Goal: Task Accomplishment & Management: Manage account settings

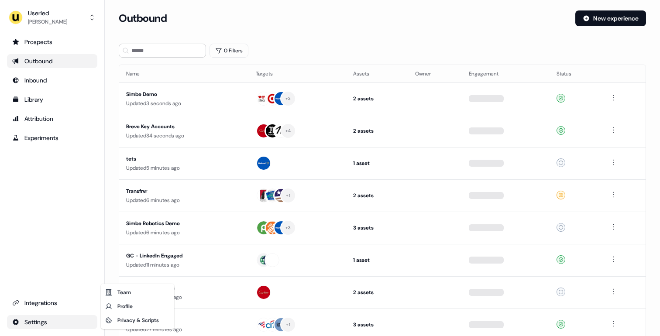
click at [52, 316] on html "For the best experience switch devices to a bigger screen. Go to Userled.io Use…" at bounding box center [330, 168] width 660 height 336
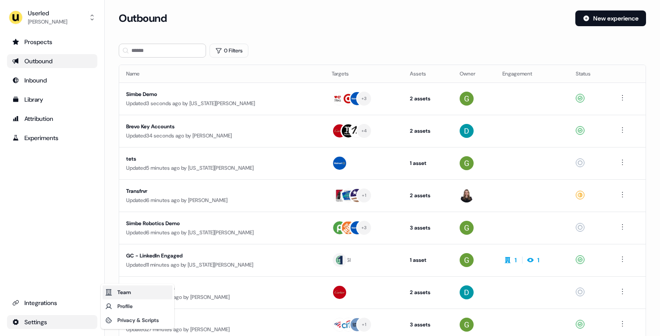
click at [134, 293] on div "Team" at bounding box center [138, 292] width 70 height 14
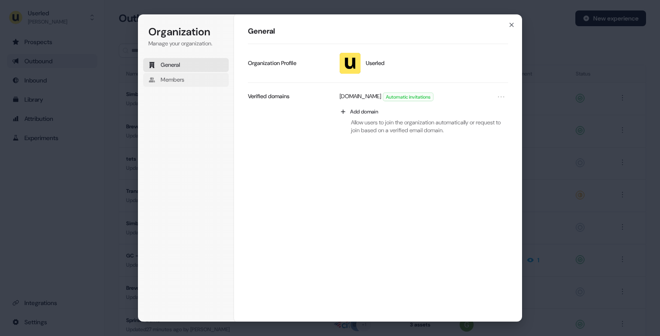
click at [184, 78] on span "Members" at bounding box center [173, 80] width 24 height 8
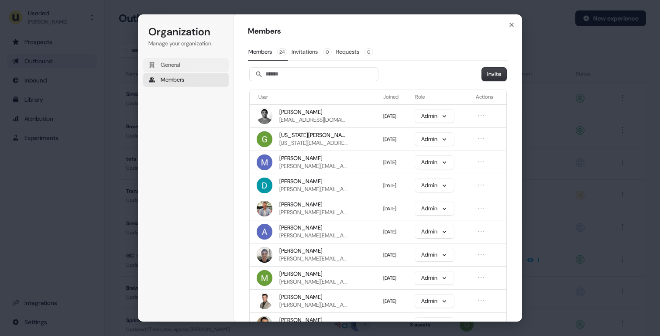
click at [201, 68] on button "General" at bounding box center [186, 65] width 86 height 14
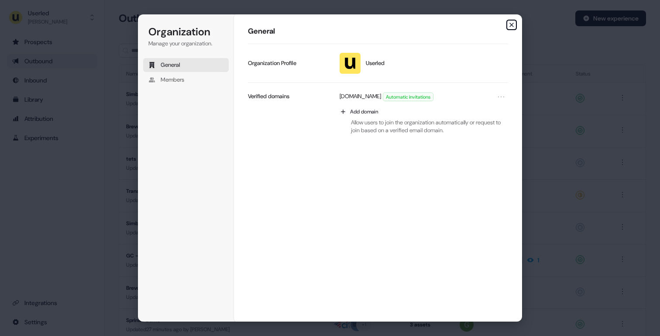
click at [513, 24] on icon "button" at bounding box center [511, 24] width 7 height 7
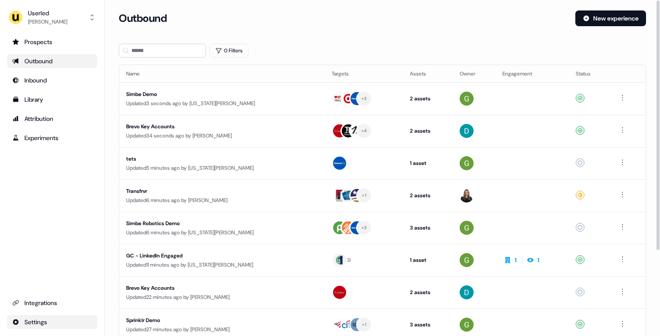
click at [55, 318] on html "For the best experience switch devices to a bigger screen. Go to Userled.io Use…" at bounding box center [330, 168] width 660 height 336
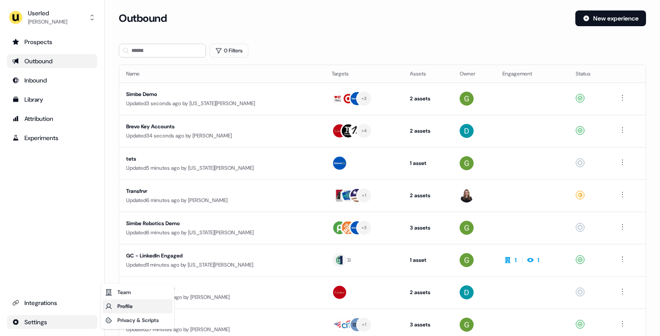
click at [135, 308] on div "Profile" at bounding box center [138, 306] width 70 height 14
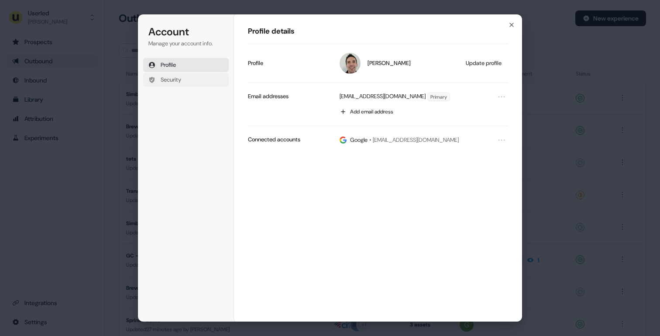
click at [157, 80] on button "Security" at bounding box center [186, 80] width 86 height 14
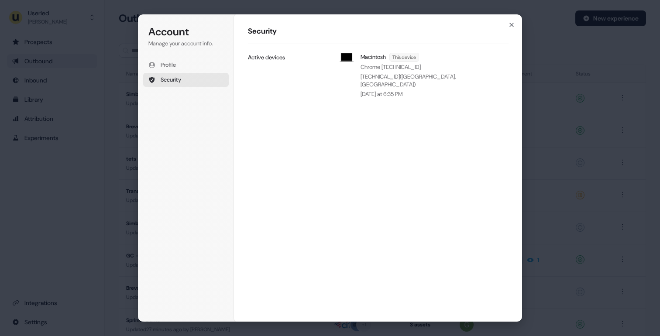
click at [82, 249] on div "Account Manage your account info. Profile Security Account Security Macintosh T…" at bounding box center [330, 168] width 660 height 336
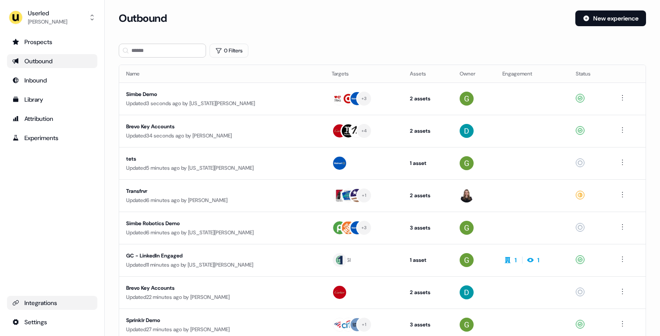
click at [62, 303] on div "Integrations" at bounding box center [52, 302] width 80 height 9
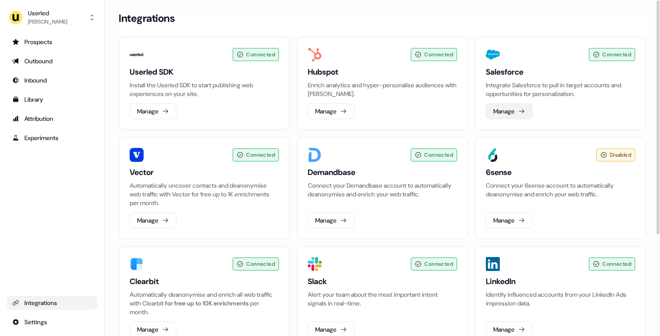
click at [491, 109] on button "Manage" at bounding box center [509, 111] width 47 height 16
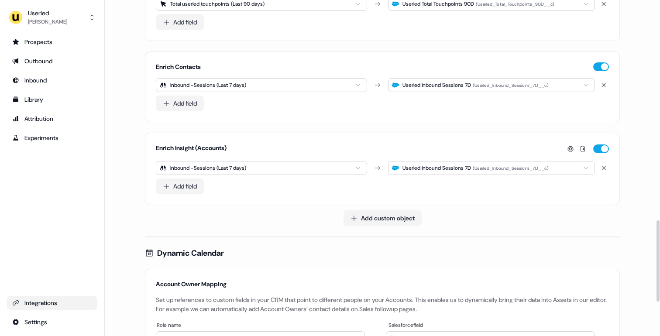
scroll to position [1049, 0]
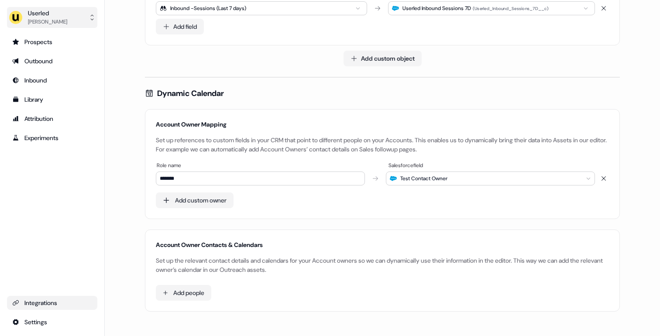
click at [69, 24] on button "Userled Yves Adam" at bounding box center [52, 17] width 90 height 21
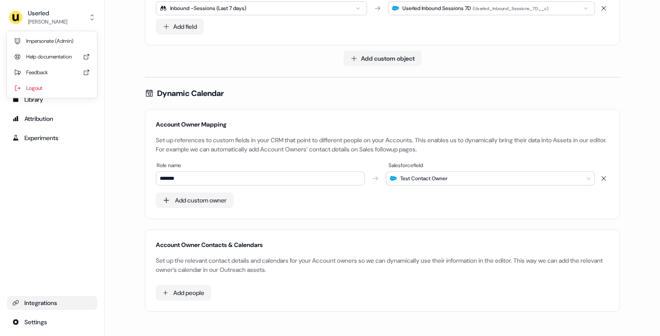
click at [63, 216] on div "Userled Yves Adam Impersonate (Admin) Help documentation Feedback Logout Prospe…" at bounding box center [52, 168] width 105 height 336
click at [34, 326] on html "For the best experience switch devices to a bigger screen. Go to Userled.io Use…" at bounding box center [330, 168] width 660 height 336
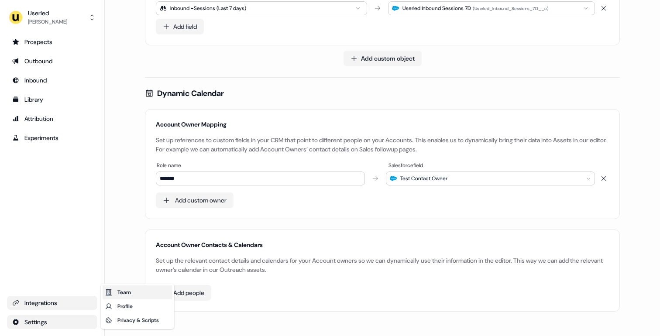
click at [134, 292] on div "Team" at bounding box center [138, 292] width 70 height 14
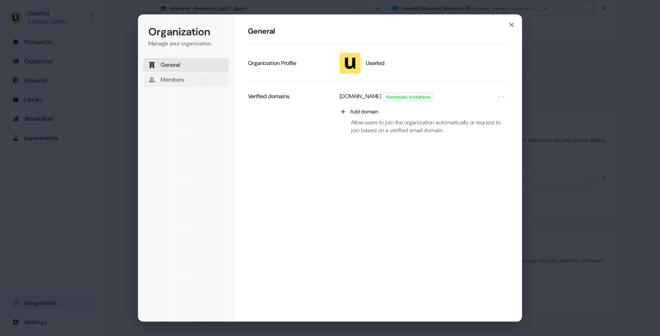
click at [186, 77] on button "Members" at bounding box center [186, 80] width 86 height 14
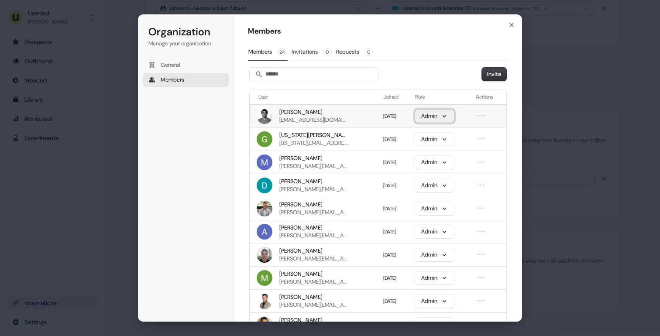
click at [419, 116] on button "Admin" at bounding box center [434, 116] width 39 height 13
click at [478, 117] on icon "Open menu" at bounding box center [481, 115] width 9 height 9
click at [466, 111] on td "Admin" at bounding box center [442, 115] width 61 height 23
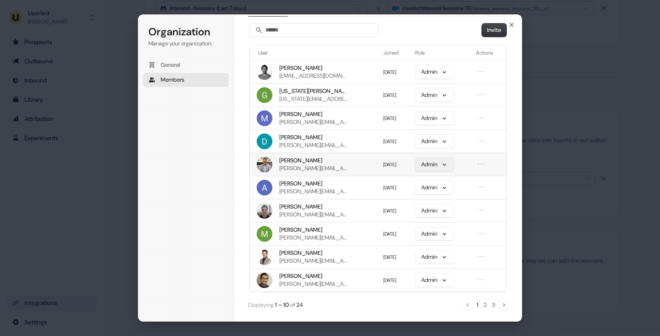
scroll to position [45, 0]
click at [508, 305] on div "Members Members 24 Invitations 0 Requests 0 Invite User Joined Role Actions Maz…" at bounding box center [378, 168] width 288 height 308
click at [503, 306] on icon "Next" at bounding box center [504, 304] width 2 height 3
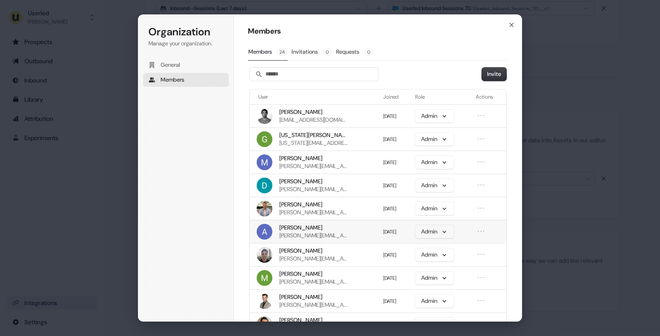
scroll to position [0, 0]
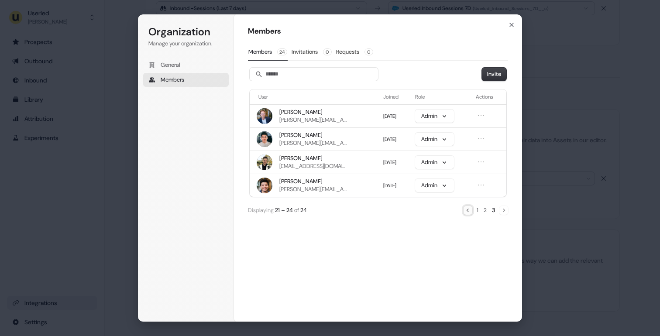
click at [469, 211] on icon "Previous" at bounding box center [467, 210] width 7 height 7
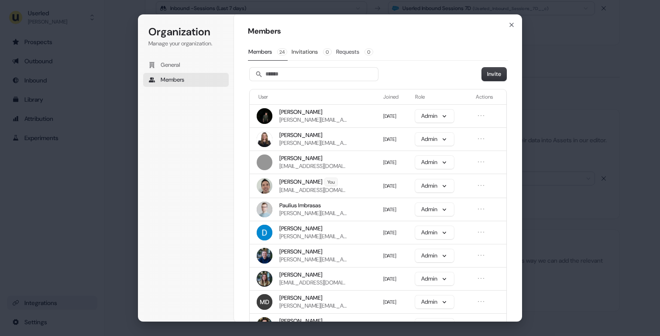
click at [354, 50] on button "Requests 0" at bounding box center [355, 52] width 38 height 17
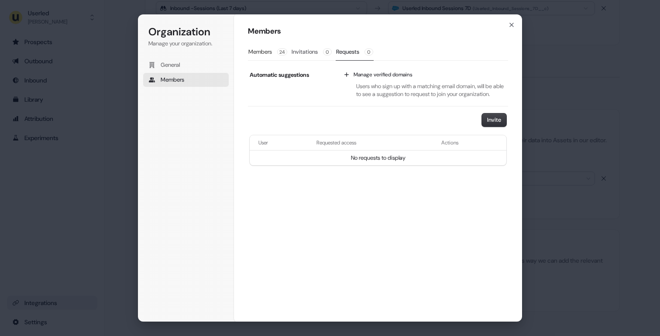
click at [312, 54] on button "Invitations 0" at bounding box center [311, 52] width 41 height 17
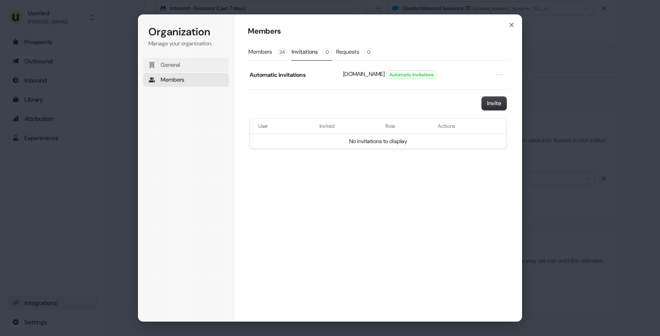
click at [165, 64] on span "General" at bounding box center [171, 65] width 20 height 8
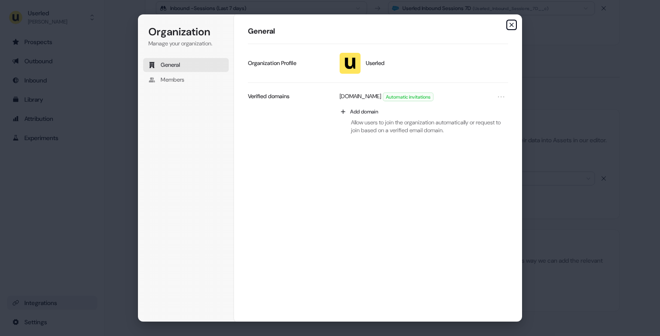
click at [514, 24] on icon "button" at bounding box center [511, 24] width 7 height 7
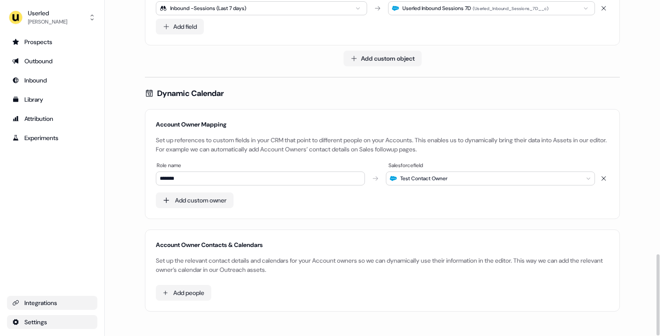
click at [68, 324] on html "For the best experience switch devices to a bigger screen. Go to Userled.io Use…" at bounding box center [330, 168] width 660 height 336
click at [121, 226] on html "For the best experience switch devices to a bigger screen. Go to Userled.io Use…" at bounding box center [330, 168] width 660 height 336
click at [185, 291] on html "For the best experience switch devices to a bigger screen. Go to Userled.io Use…" at bounding box center [330, 168] width 660 height 336
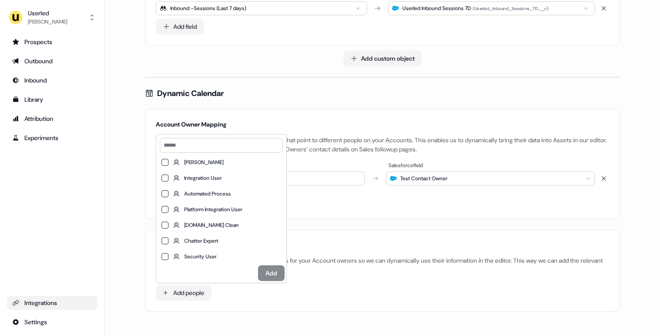
click at [129, 205] on html "For the best experience switch devices to a bigger screen. Go to Userled.io Use…" at bounding box center [330, 168] width 660 height 336
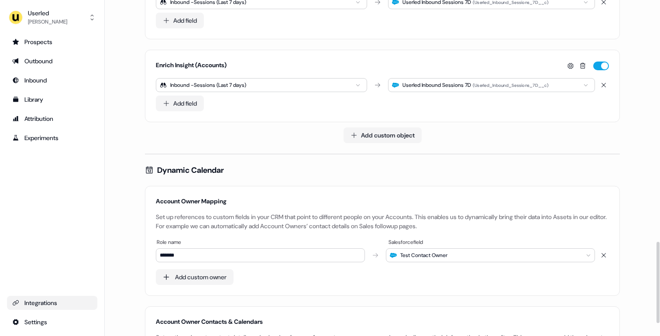
scroll to position [998, 0]
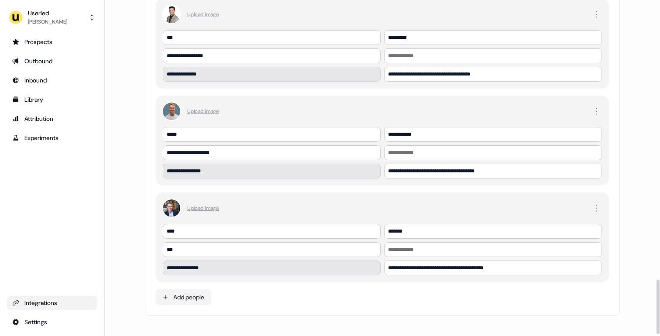
scroll to position [1728, 0]
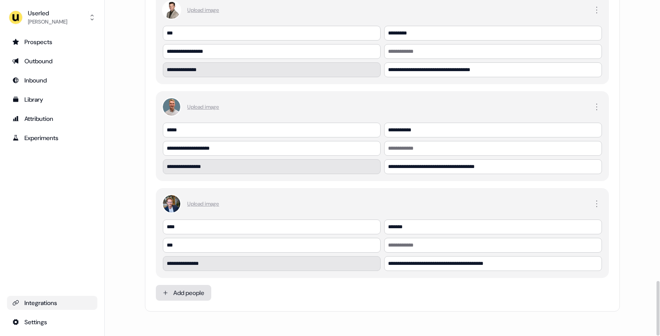
click at [191, 297] on html "For the best experience switch devices to a bigger screen. Go to [DOMAIN_NAME] …" at bounding box center [330, 168] width 660 height 336
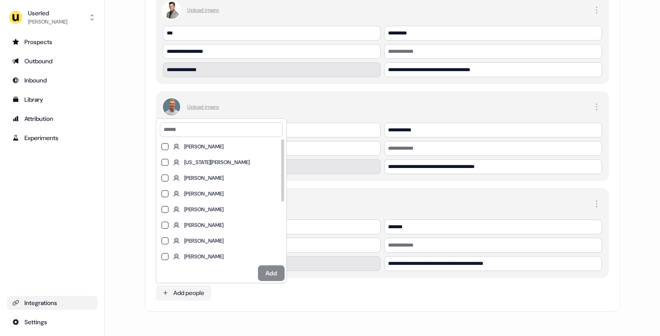
click at [117, 241] on html "For the best experience switch devices to a bigger screen. Go to [DOMAIN_NAME] …" at bounding box center [330, 168] width 660 height 336
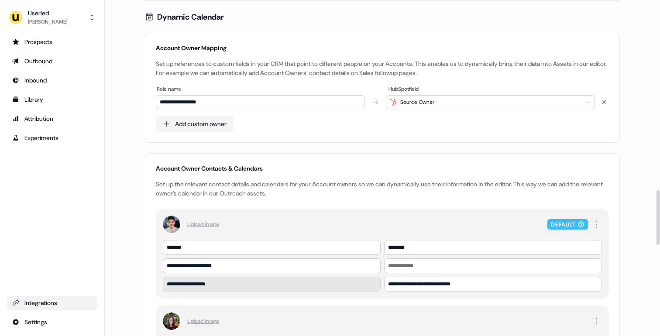
scroll to position [1126, 0]
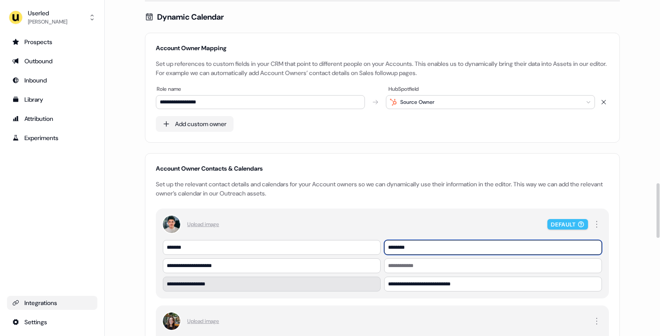
click at [412, 247] on input "********" at bounding box center [493, 247] width 218 height 15
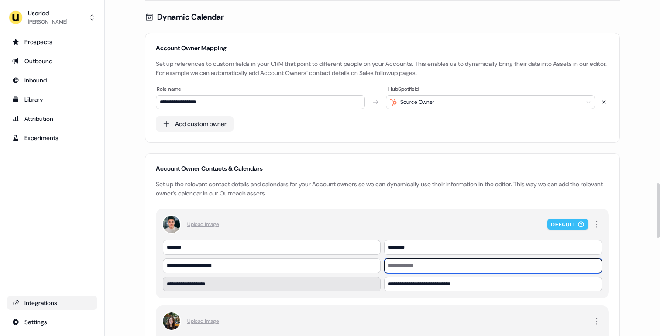
click at [422, 268] on input at bounding box center [493, 265] width 218 height 15
type input "*"
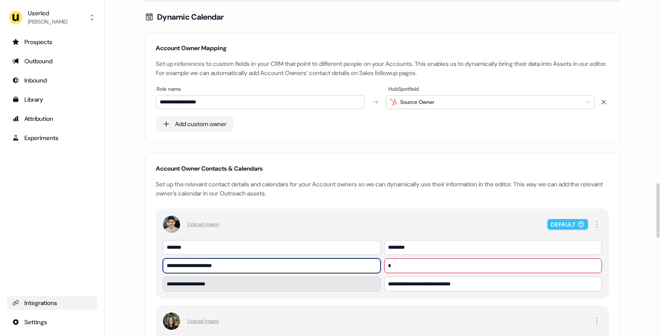
click at [338, 267] on input "**********" at bounding box center [272, 265] width 218 height 15
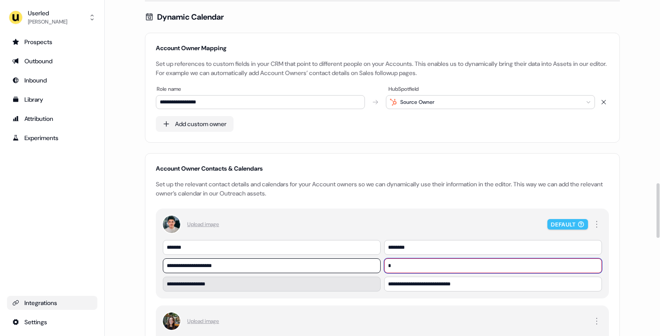
click at [405, 266] on input "*" at bounding box center [493, 265] width 218 height 15
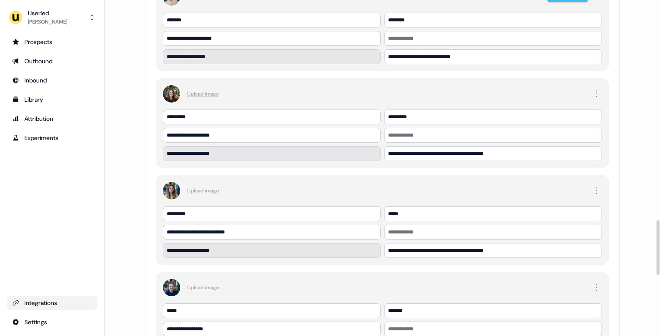
scroll to position [1187, 0]
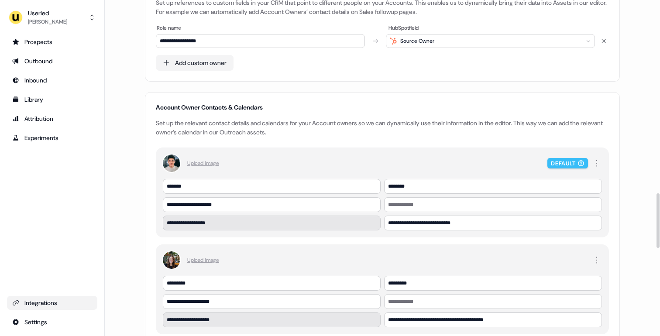
click at [233, 110] on div "Account Owner Contacts & Calendars" at bounding box center [382, 107] width 453 height 9
copy div "Account Owner Contacts & Calendars"
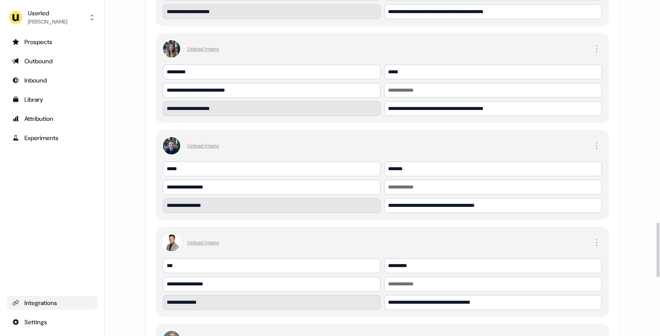
scroll to position [1728, 0]
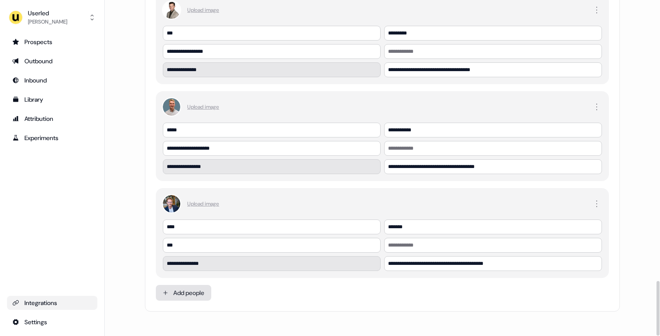
click at [179, 291] on html "For the best experience switch devices to a bigger screen. Go to Userled.io Use…" at bounding box center [330, 168] width 660 height 336
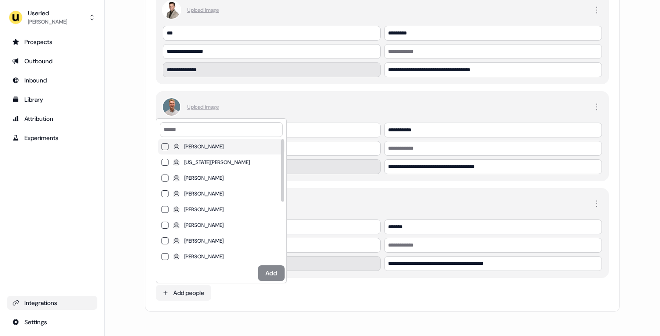
click at [188, 151] on div "Oliver Grogan" at bounding box center [203, 146] width 39 height 9
click at [168, 150] on button "Oliver Grogan" at bounding box center [164, 146] width 7 height 7
click at [171, 145] on label "Oliver Grogan" at bounding box center [221, 147] width 127 height 16
click at [168, 145] on button "Oliver Grogan" at bounding box center [164, 146] width 7 height 7
click at [365, 297] on html "For the best experience switch devices to a bigger screen. Go to Userled.io Use…" at bounding box center [330, 168] width 660 height 336
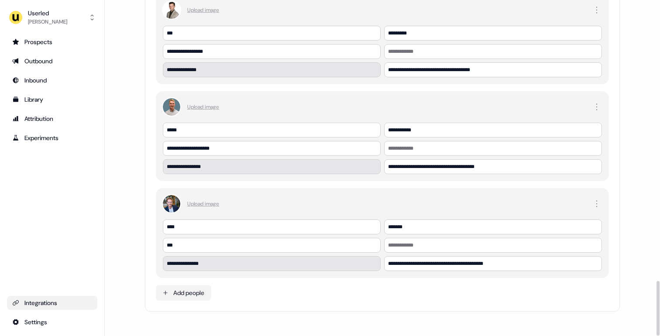
click at [374, 196] on div "Upload image" at bounding box center [382, 203] width 439 height 17
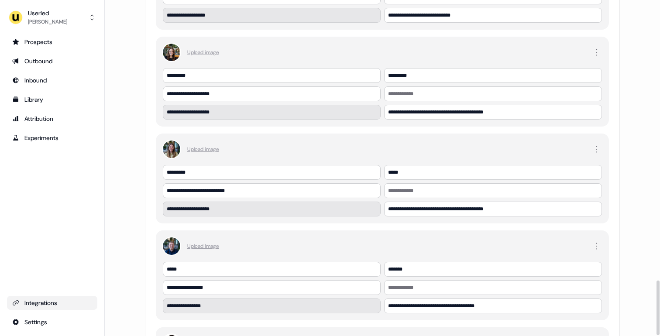
scroll to position [1236, 0]
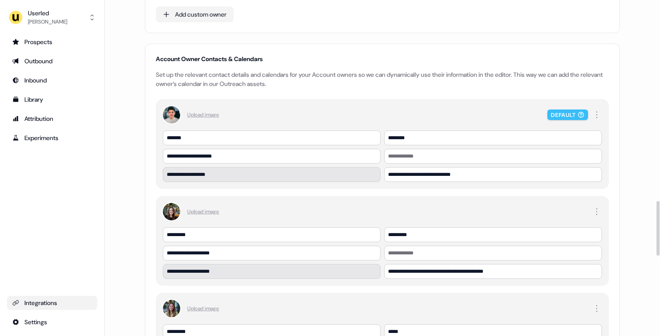
click at [233, 59] on div "Account Owner Contacts & Calendars" at bounding box center [382, 59] width 453 height 9
copy div "Account Owner Contacts & Calendars"
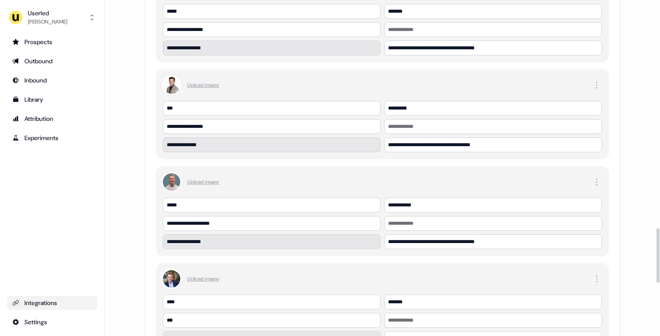
scroll to position [1728, 0]
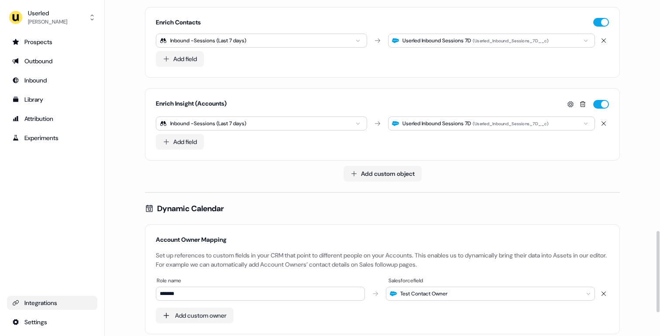
scroll to position [1049, 0]
